Goal: Transaction & Acquisition: Purchase product/service

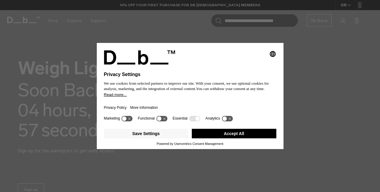
click at [235, 134] on button "Accept All" at bounding box center [234, 134] width 84 height 10
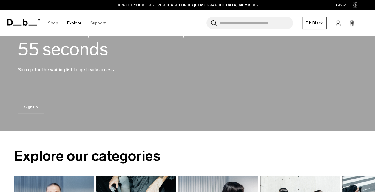
scroll to position [90, 0]
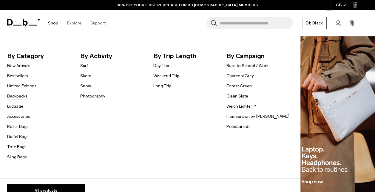
click at [26, 97] on link "Backpacks" at bounding box center [17, 96] width 20 height 6
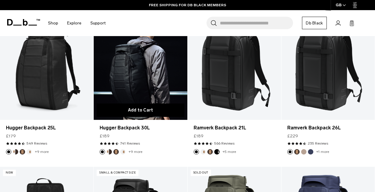
scroll to position [119, 0]
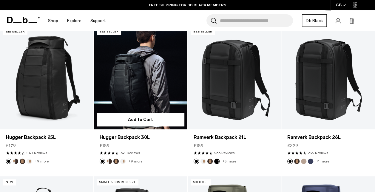
click at [160, 76] on link "Hugger Backpack 30L" at bounding box center [140, 78] width 93 height 104
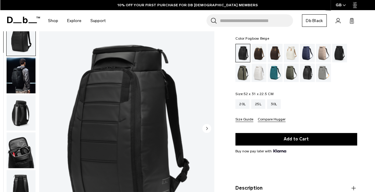
click at [321, 54] on div "Fogbow Beige" at bounding box center [323, 53] width 15 height 19
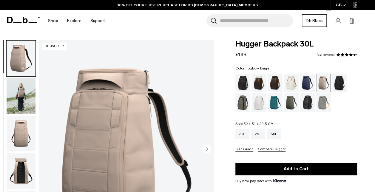
scroll to position [30, 0]
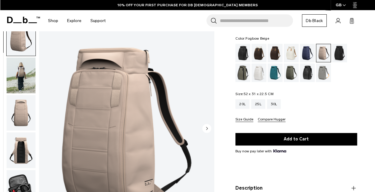
click at [21, 74] on img "button" at bounding box center [21, 76] width 29 height 36
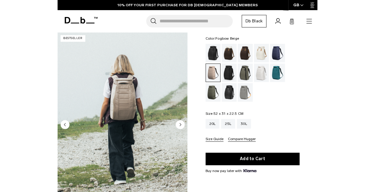
scroll to position [0, 0]
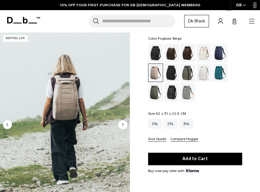
click at [98, 127] on img "2 / 10" at bounding box center [65, 113] width 130 height 162
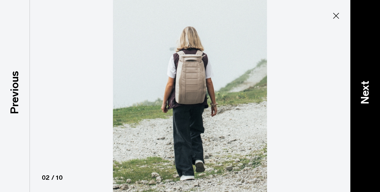
click at [370, 132] on div "Next" at bounding box center [365, 96] width 30 height 192
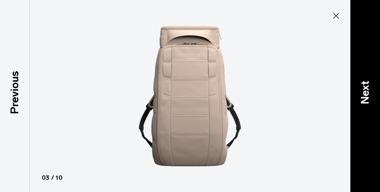
click at [361, 132] on div "Next" at bounding box center [365, 96] width 30 height 192
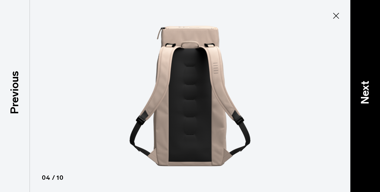
click at [361, 132] on div "Next" at bounding box center [365, 96] width 30 height 192
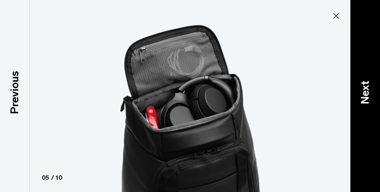
click at [361, 130] on div "Next" at bounding box center [365, 96] width 30 height 192
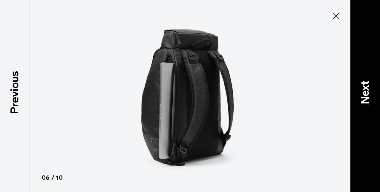
click at [362, 130] on div "Next" at bounding box center [365, 96] width 30 height 192
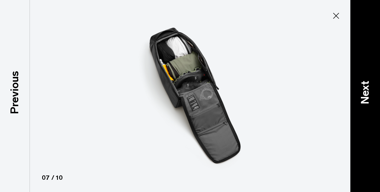
click at [362, 130] on div "Next" at bounding box center [365, 96] width 30 height 192
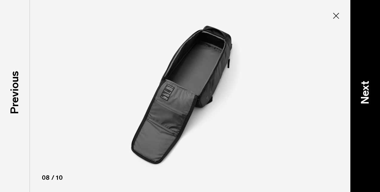
click at [362, 129] on div "Next" at bounding box center [365, 96] width 30 height 192
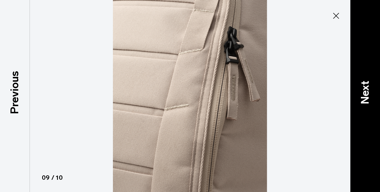
click at [362, 129] on div "Next" at bounding box center [365, 96] width 30 height 192
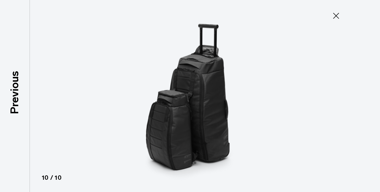
click at [337, 14] on icon at bounding box center [336, 16] width 10 height 10
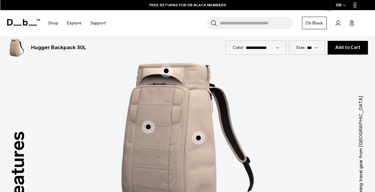
scroll to position [686, 0]
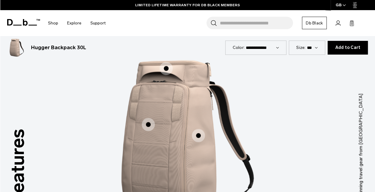
click at [150, 119] on span "1 / 3" at bounding box center [148, 124] width 13 height 13
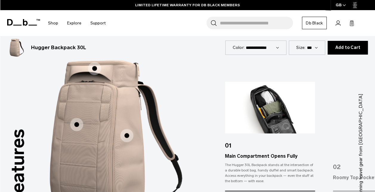
click at [128, 130] on span "1 / 3" at bounding box center [126, 135] width 13 height 13
click at [127, 130] on span "1 / 3" at bounding box center [126, 135] width 13 height 13
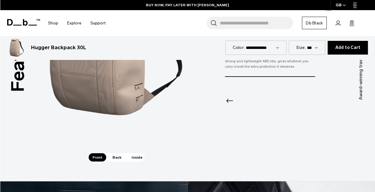
scroll to position [806, 0]
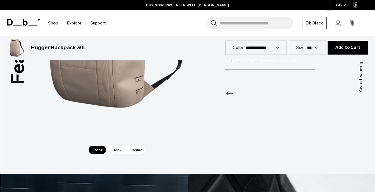
click at [113, 146] on span "Back" at bounding box center [117, 150] width 17 height 8
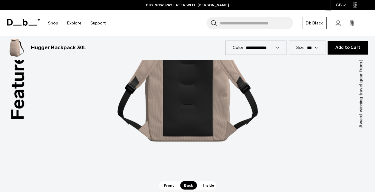
scroll to position [836, 0]
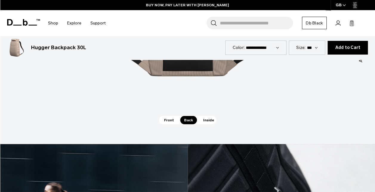
click at [208, 116] on span "Inside" at bounding box center [208, 120] width 19 height 8
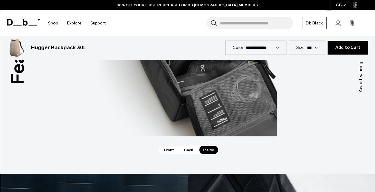
click at [184, 146] on span "Back" at bounding box center [188, 150] width 17 height 8
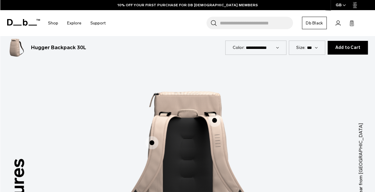
scroll to position [657, 0]
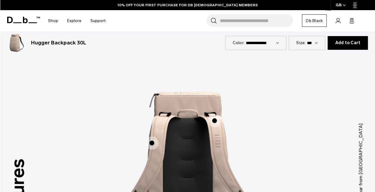
click at [214, 117] on span "2 / 3" at bounding box center [214, 120] width 13 height 13
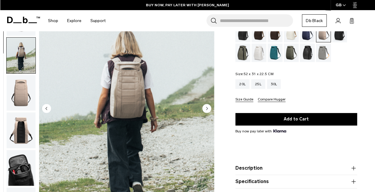
scroll to position [90, 0]
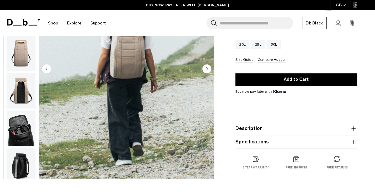
click at [255, 132] on button "Description" at bounding box center [296, 128] width 122 height 7
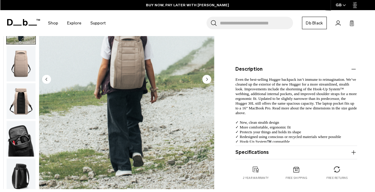
scroll to position [149, 0]
click at [251, 154] on button "Specifications" at bounding box center [296, 152] width 122 height 7
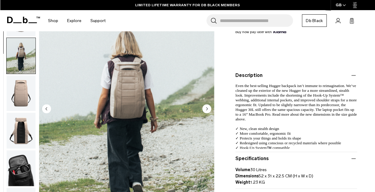
click at [291, 143] on p "Even the best-selling Hugger backpack isn’t immune to reimagination. We’ve clea…" at bounding box center [296, 114] width 122 height 71
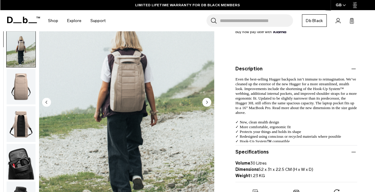
drag, startPoint x: 291, startPoint y: 143, endPoint x: 271, endPoint y: 88, distance: 59.0
click at [271, 88] on span "Even the best-selling Hugger backpack isn’t immune to reimagination. We’ve clea…" at bounding box center [295, 110] width 121 height 67
drag, startPoint x: 261, startPoint y: 107, endPoint x: 283, endPoint y: 106, distance: 22.7
click at [283, 106] on span "Even the best-selling Hugger backpack isn’t immune to reimagination. We’ve clea…" at bounding box center [295, 110] width 121 height 67
drag, startPoint x: 283, startPoint y: 106, endPoint x: 300, endPoint y: 119, distance: 21.0
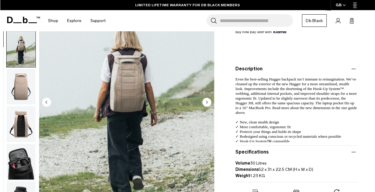
click at [300, 119] on p "Even the best-selling Hugger backpack isn’t immune to reimagination. We’ve clea…" at bounding box center [296, 108] width 122 height 71
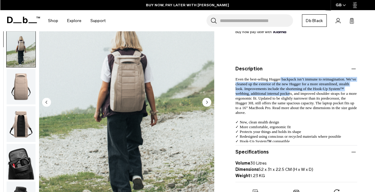
drag, startPoint x: 280, startPoint y: 79, endPoint x: 293, endPoint y: 93, distance: 18.8
click at [292, 93] on span "Even the best-selling Hugger backpack isn’t immune to reimagination. We’ve clea…" at bounding box center [295, 110] width 121 height 67
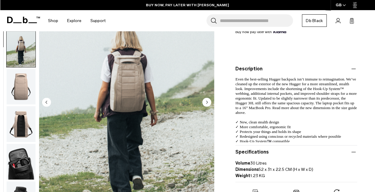
drag, startPoint x: 293, startPoint y: 93, endPoint x: 309, endPoint y: 107, distance: 21.8
click at [309, 107] on span "Even the best-selling Hugger backpack isn’t immune to reimagination. We’ve clea…" at bounding box center [295, 110] width 121 height 67
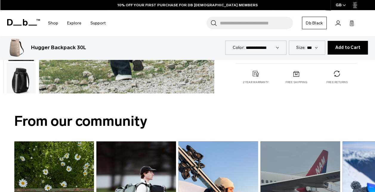
scroll to position [269, 0]
